Goal: Navigation & Orientation: Find specific page/section

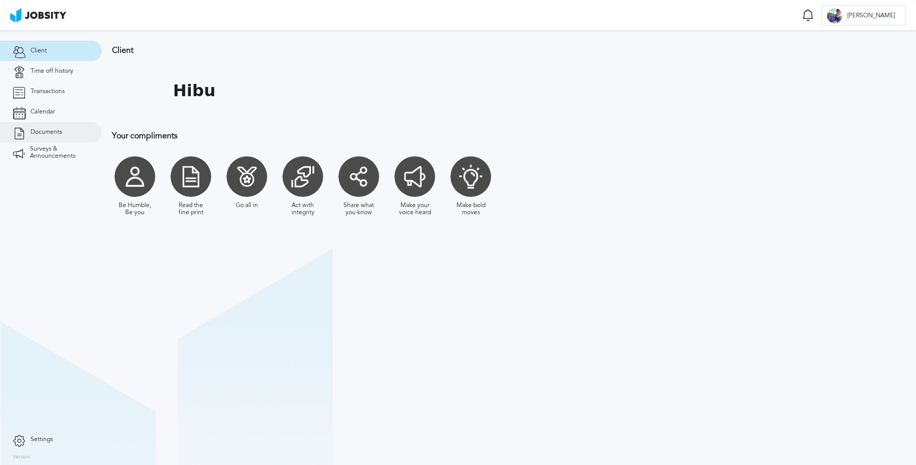
click at [51, 125] on link "Documents" at bounding box center [51, 132] width 102 height 20
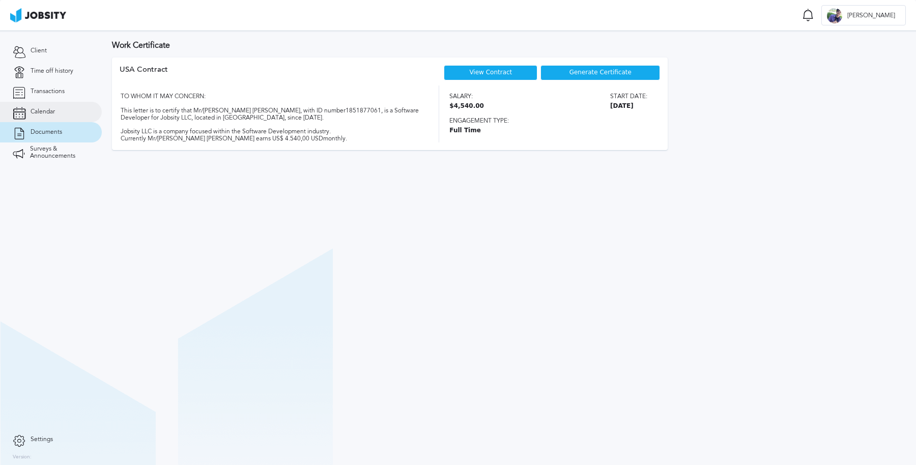
click at [64, 117] on link "Calendar" at bounding box center [51, 112] width 102 height 20
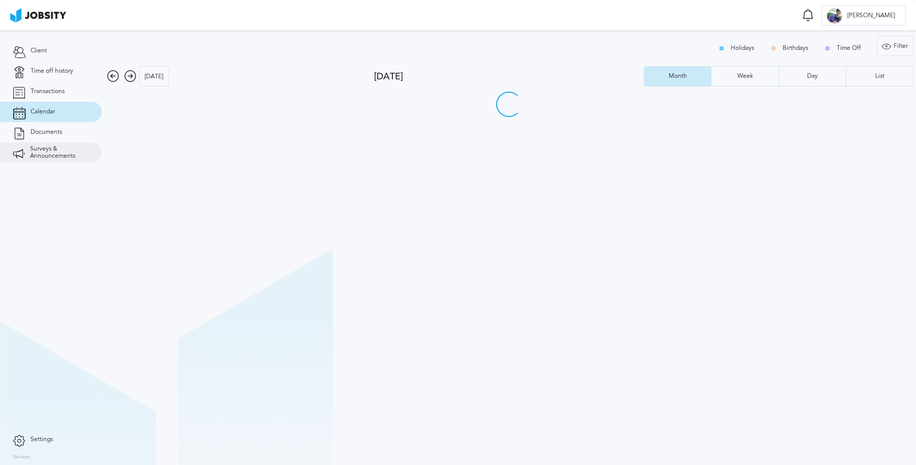
click at [72, 152] on span "Surveys & Announcements" at bounding box center [59, 152] width 59 height 14
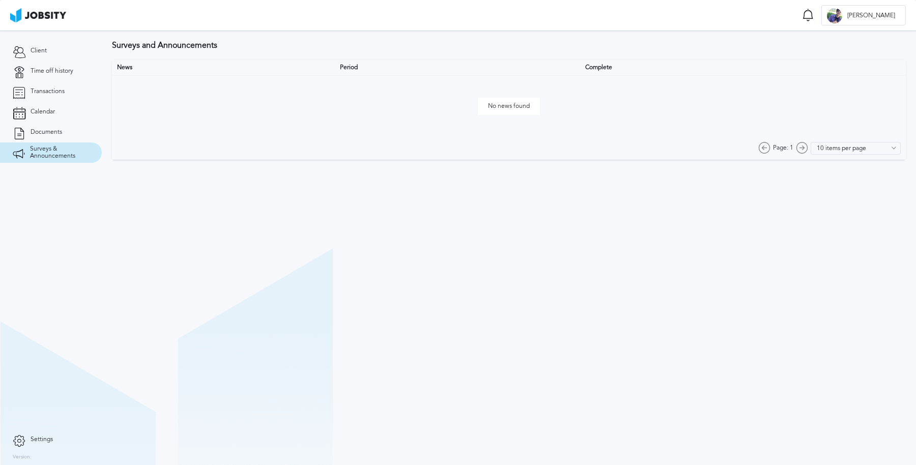
click at [57, 436] on link "Settings" at bounding box center [51, 439] width 102 height 20
